Goal: Navigation & Orientation: Find specific page/section

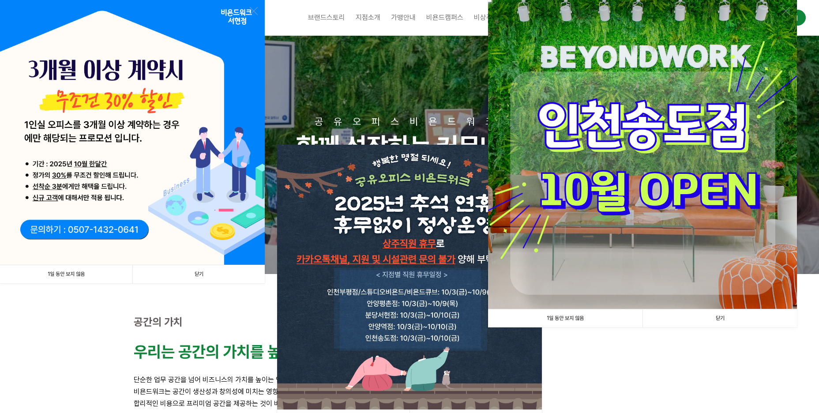
click at [214, 276] on link "닫기" at bounding box center [198, 274] width 132 height 18
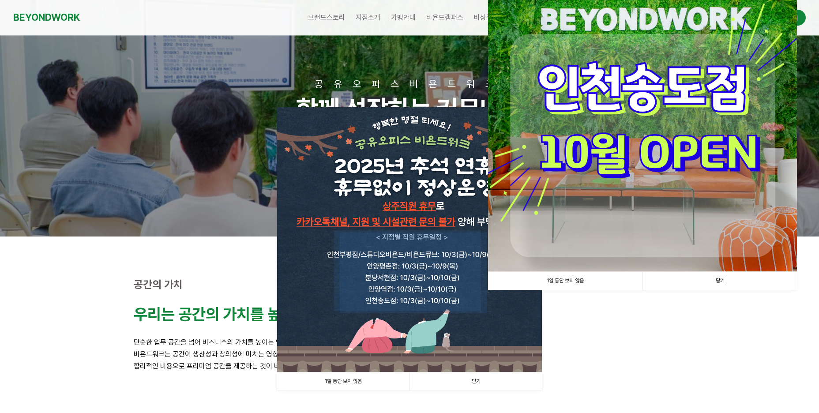
scroll to position [88, 0]
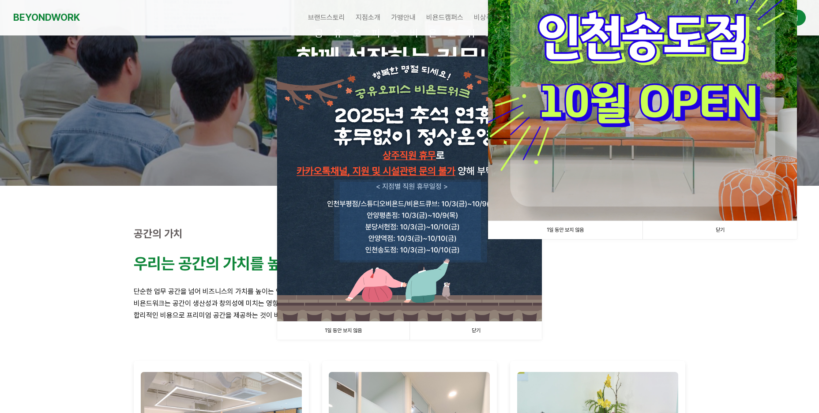
click at [486, 325] on link "닫기" at bounding box center [475, 331] width 132 height 18
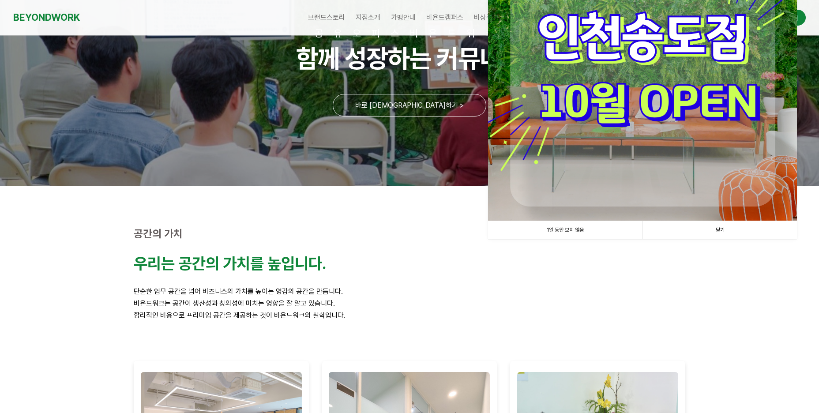
click at [732, 231] on link "닫기" at bounding box center [719, 230] width 154 height 18
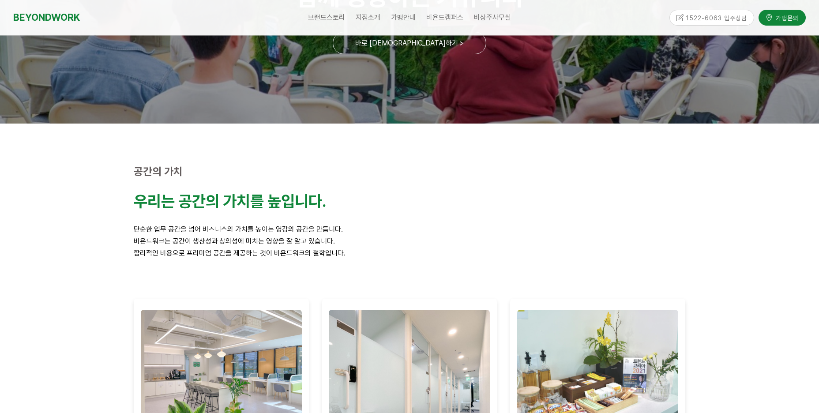
scroll to position [0, 0]
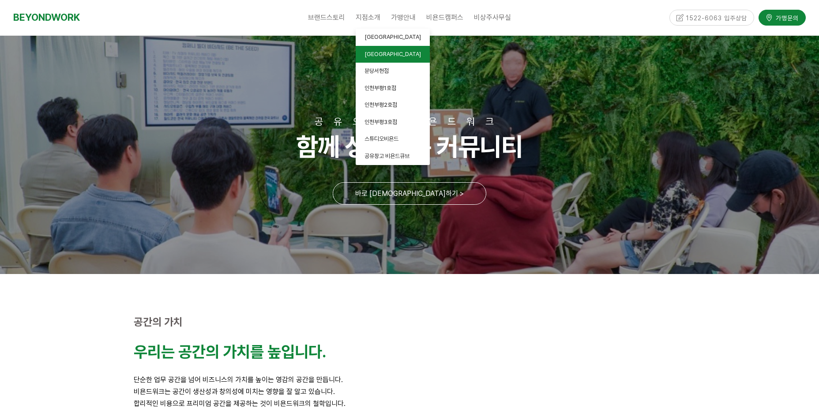
click at [386, 54] on link "[GEOGRAPHIC_DATA]" at bounding box center [393, 54] width 74 height 17
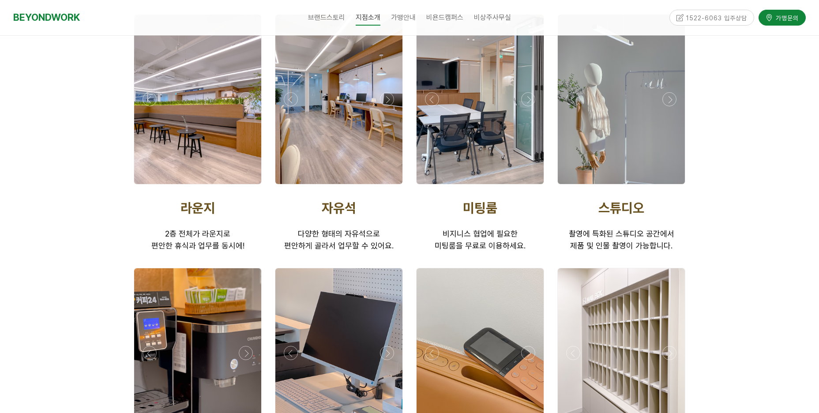
scroll to position [1191, 0]
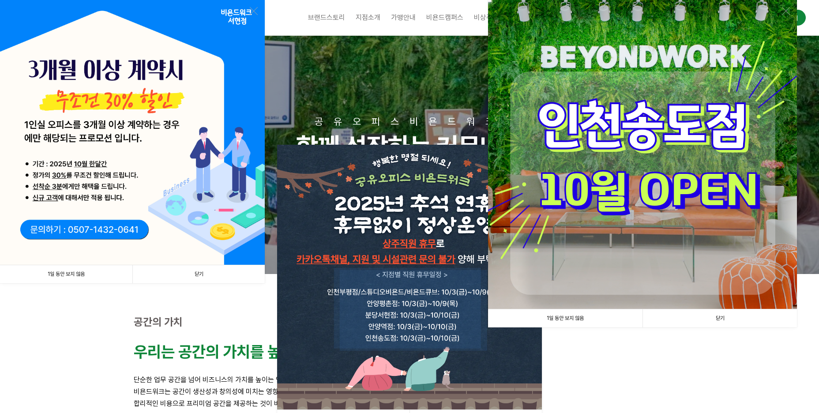
click at [731, 317] on link "닫기" at bounding box center [719, 318] width 154 height 18
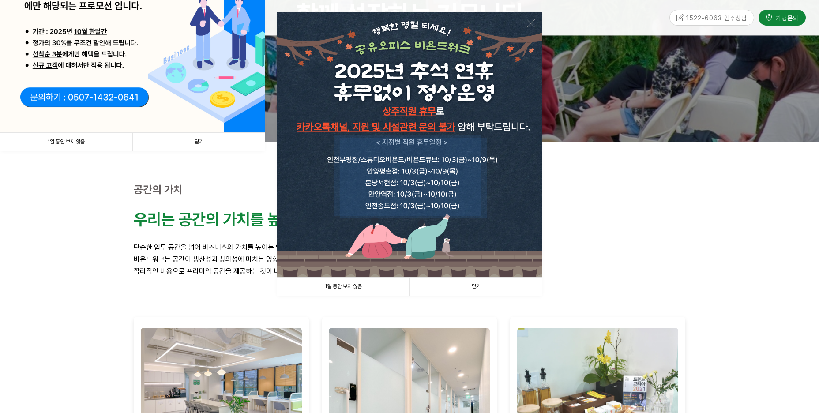
click at [498, 287] on link "닫기" at bounding box center [475, 286] width 132 height 18
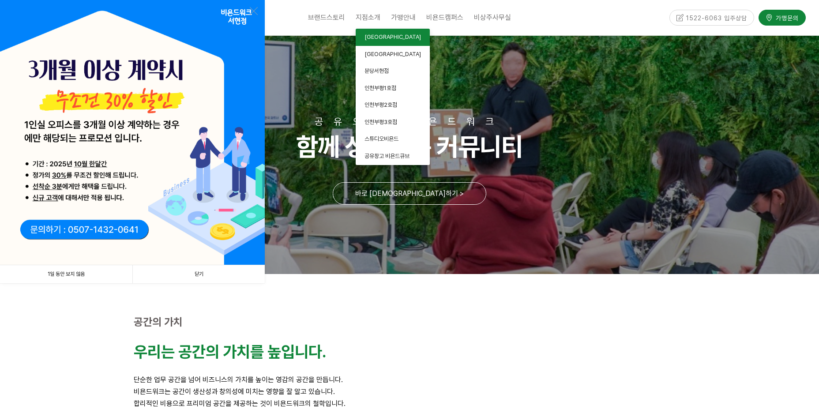
click at [376, 39] on span "[GEOGRAPHIC_DATA]" at bounding box center [392, 37] width 56 height 7
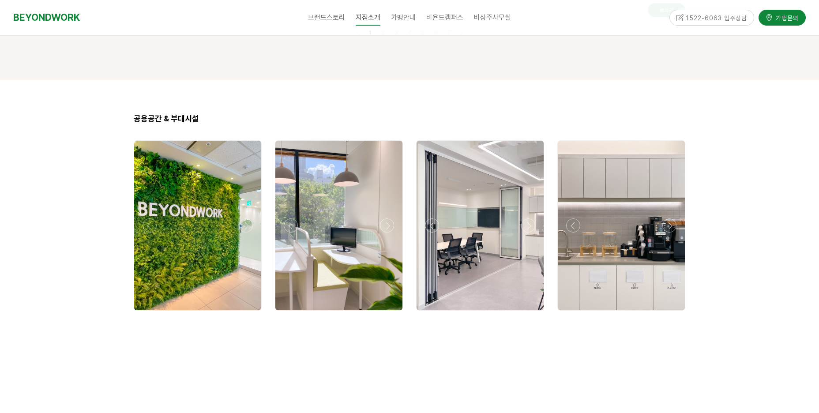
scroll to position [1412, 0]
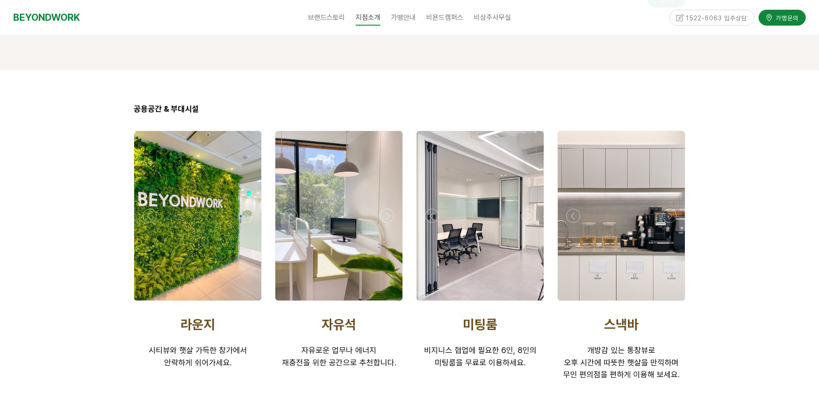
click at [523, 224] on div at bounding box center [479, 215] width 127 height 169
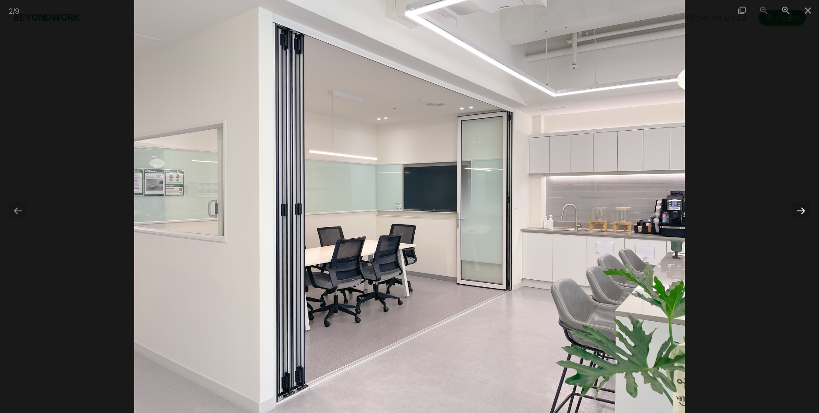
click at [798, 207] on div at bounding box center [800, 210] width 19 height 17
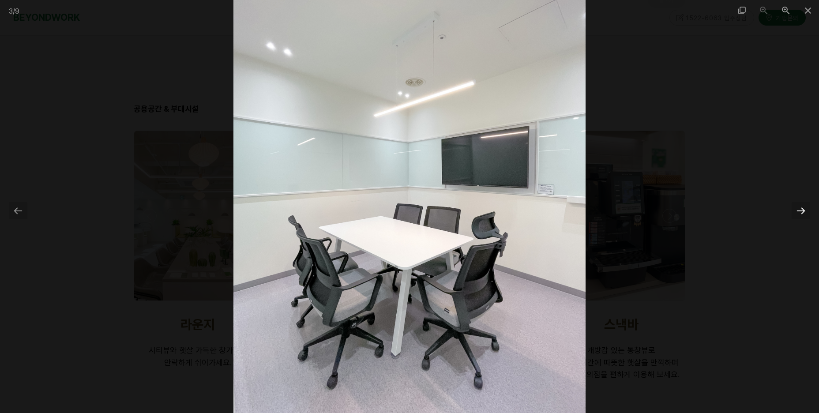
click at [798, 207] on div at bounding box center [800, 210] width 19 height 17
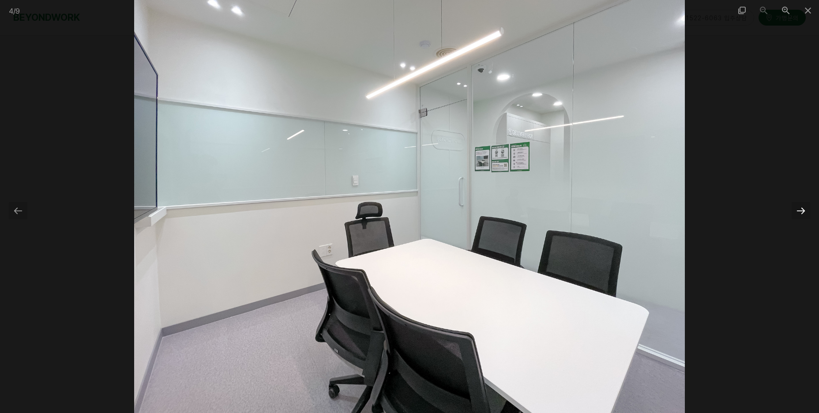
click at [798, 207] on div at bounding box center [800, 210] width 19 height 17
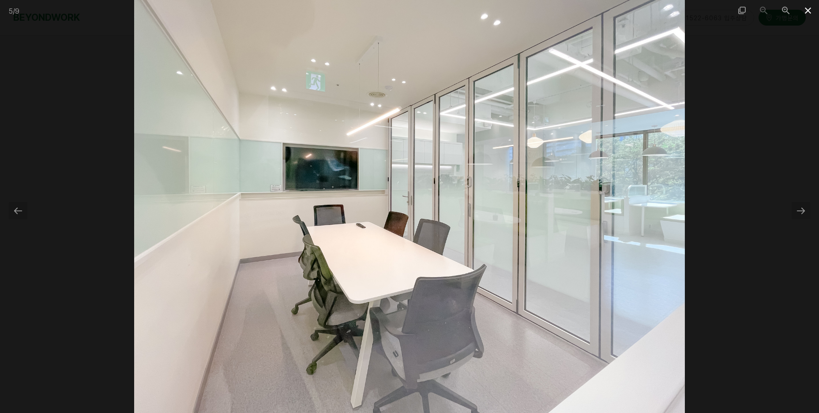
click at [806, 9] on span at bounding box center [808, 10] width 22 height 21
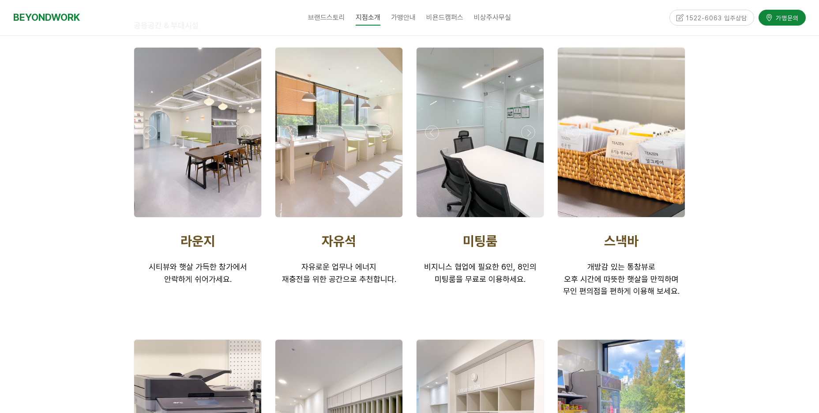
scroll to position [1412, 0]
